Goal: Task Accomplishment & Management: Use online tool/utility

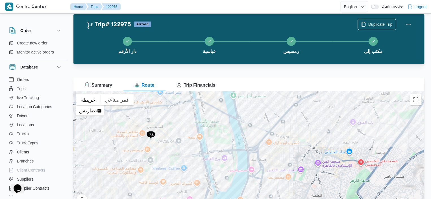
click at [104, 87] on span "Summary" at bounding box center [98, 84] width 27 height 5
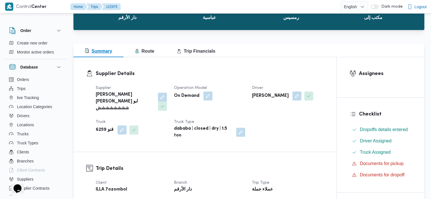
scroll to position [44, 0]
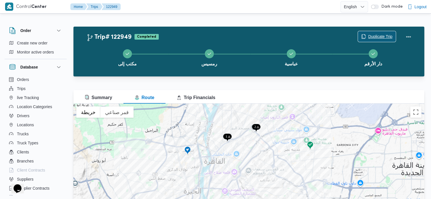
click at [383, 36] on span "Duplicate Trip" at bounding box center [380, 36] width 24 height 7
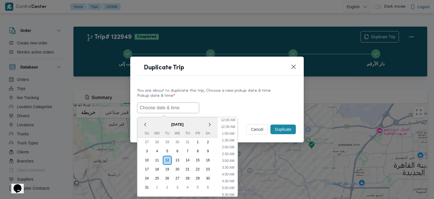
click at [164, 109] on input "text" at bounding box center [168, 107] width 62 height 11
click at [234, 161] on li "11:30 AM" at bounding box center [228, 163] width 19 height 6
type input "12/08/2025 11:30AM"
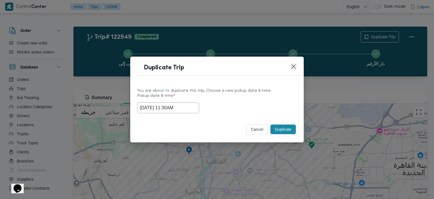
click at [294, 64] on button "Closes this modal window" at bounding box center [293, 66] width 7 height 7
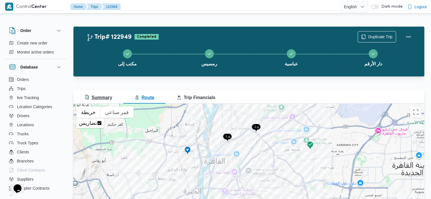
click at [94, 96] on span "Summary" at bounding box center [98, 97] width 27 height 5
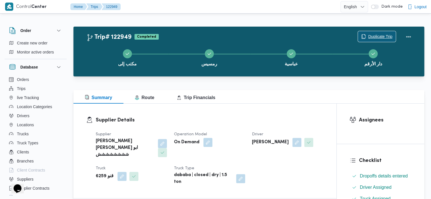
click at [364, 38] on icon "button" at bounding box center [363, 36] width 5 height 5
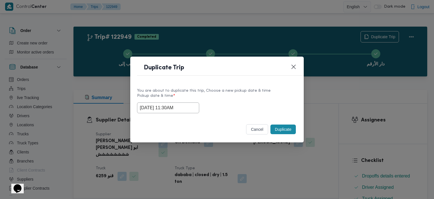
click at [184, 105] on input "[DATE] 11:30AM" at bounding box center [168, 107] width 62 height 11
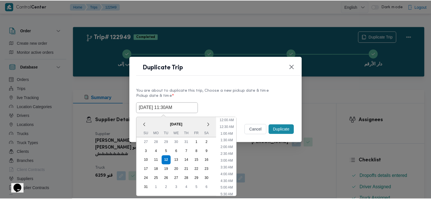
scroll to position [120, 0]
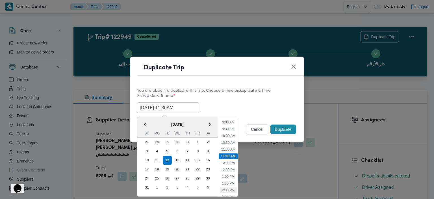
click at [230, 190] on li "2:00 PM" at bounding box center [228, 190] width 17 height 6
type input "12/08/2025 2:00PM"
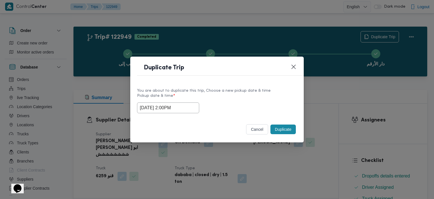
click at [280, 127] on button "Duplicate" at bounding box center [282, 129] width 25 height 10
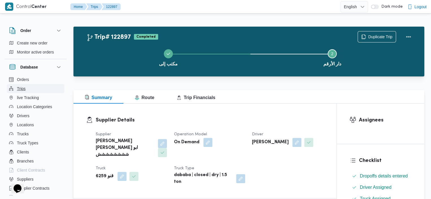
click at [23, 87] on span "Trips" at bounding box center [21, 88] width 9 height 7
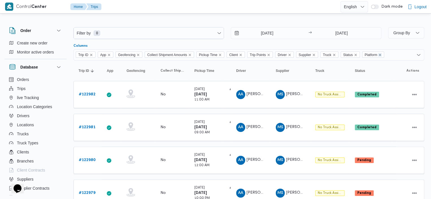
click at [382, 54] on icon "Remove Platform from selection in this group" at bounding box center [379, 54] width 3 height 3
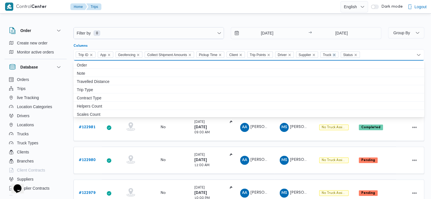
click at [336, 53] on icon "Remove Truck from selection in this group" at bounding box center [333, 54] width 3 height 3
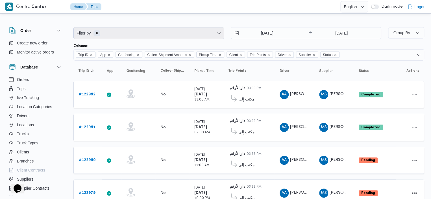
click at [123, 32] on span "Filter by 0" at bounding box center [149, 32] width 150 height 11
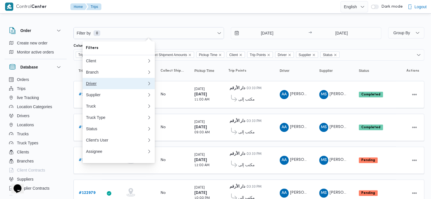
click at [121, 82] on div "Driver" at bounding box center [116, 83] width 61 height 5
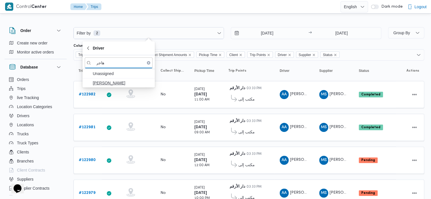
type input "هاجر"
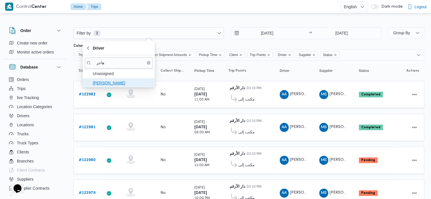
click at [113, 83] on span "هاجر هشام خضر" at bounding box center [122, 82] width 59 height 7
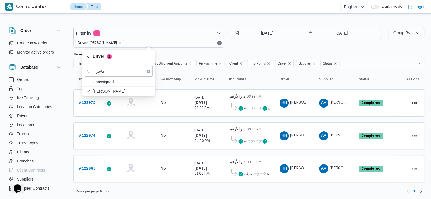
click at [402, 48] on div at bounding box center [248, 49] width 351 height 5
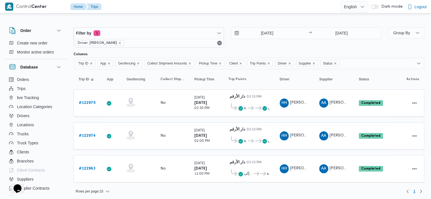
click at [230, 37] on div "Filter by 1 Driver: هاجر هشام خضر 5/8/2025 → 12/8/2025" at bounding box center [227, 37] width 315 height 27
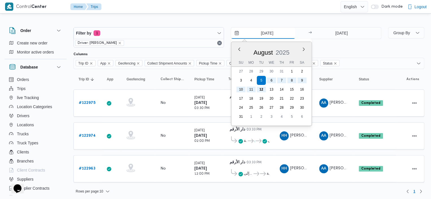
click at [234, 35] on input "5/8/2025" at bounding box center [263, 32] width 64 height 11
click at [239, 51] on button "Previous Month" at bounding box center [238, 48] width 5 height 5
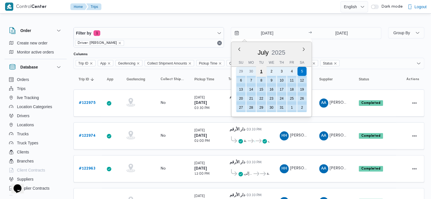
click at [259, 73] on div "1" at bounding box center [261, 71] width 11 height 11
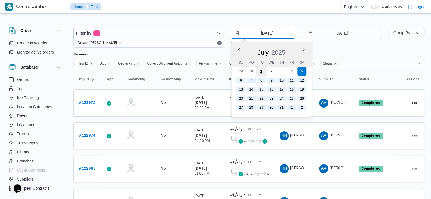
type input "1/7/2025"
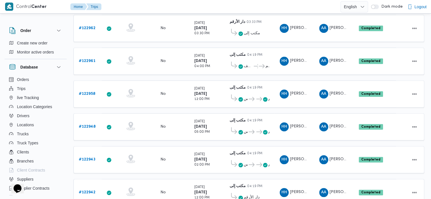
scroll to position [174, 0]
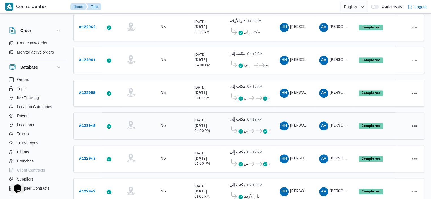
click at [245, 126] on span "رمسيس ... دار الأرقم" at bounding box center [248, 130] width 41 height 9
click at [244, 129] on span "رمسيس" at bounding box center [246, 130] width 4 height 7
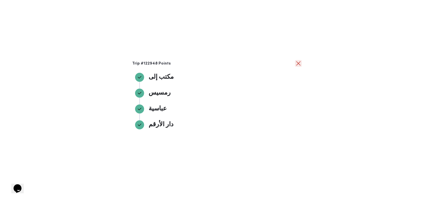
click at [300, 64] on button "close" at bounding box center [298, 63] width 7 height 7
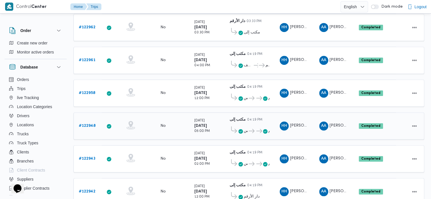
click at [87, 124] on b "# 122948" at bounding box center [87, 126] width 17 height 4
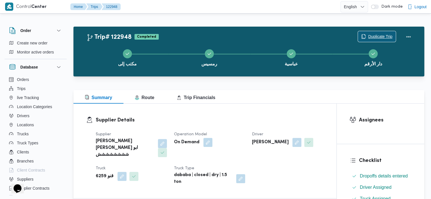
click at [372, 36] on span "Duplicate Trip" at bounding box center [380, 36] width 24 height 7
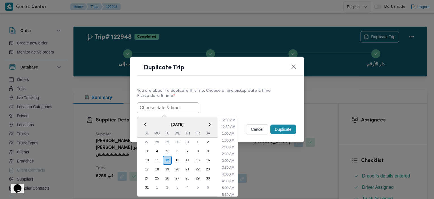
click at [146, 106] on input "text" at bounding box center [168, 107] width 62 height 11
click at [225, 156] on li "11:00 AM" at bounding box center [228, 156] width 19 height 6
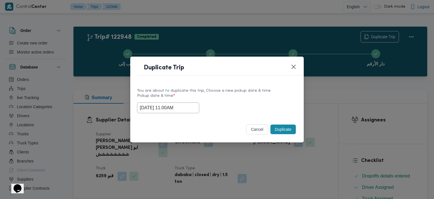
click at [189, 105] on input "12/08/2025 11:00AM" at bounding box center [168, 107] width 62 height 11
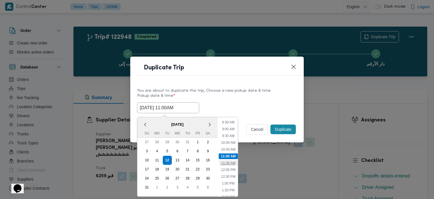
click at [231, 164] on li "11:30 AM" at bounding box center [228, 163] width 19 height 6
type input "12/08/2025 11:30AM"
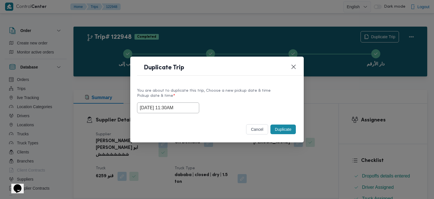
click at [283, 130] on button "Duplicate" at bounding box center [282, 129] width 25 height 10
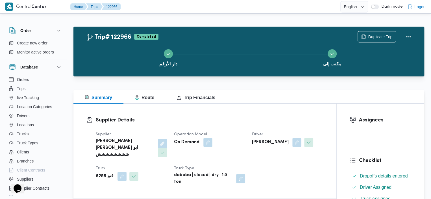
click at [374, 39] on div "دار الأرقم مكتب إلى" at bounding box center [250, 57] width 334 height 36
click at [384, 36] on span "Duplicate Trip" at bounding box center [380, 36] width 24 height 7
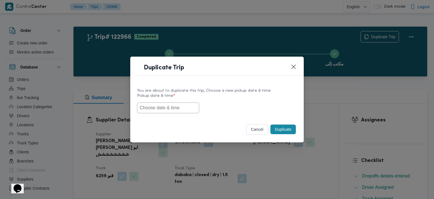
click at [162, 105] on input "text" at bounding box center [168, 107] width 62 height 11
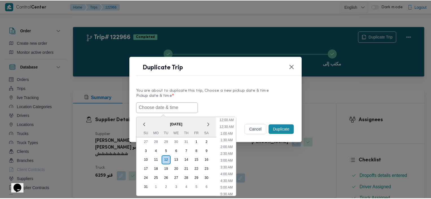
scroll to position [113, 0]
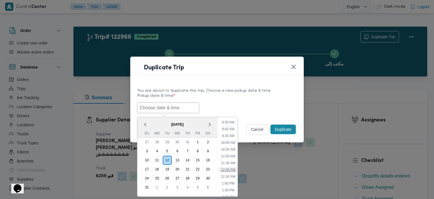
click at [230, 168] on li "12:00 PM" at bounding box center [228, 170] width 19 height 6
type input "[DATE] 12:00PM"
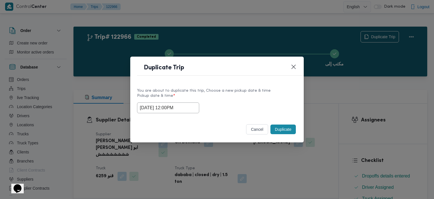
click at [280, 130] on button "Duplicate" at bounding box center [282, 129] width 25 height 10
